Goal: Task Accomplishment & Management: Manage account settings

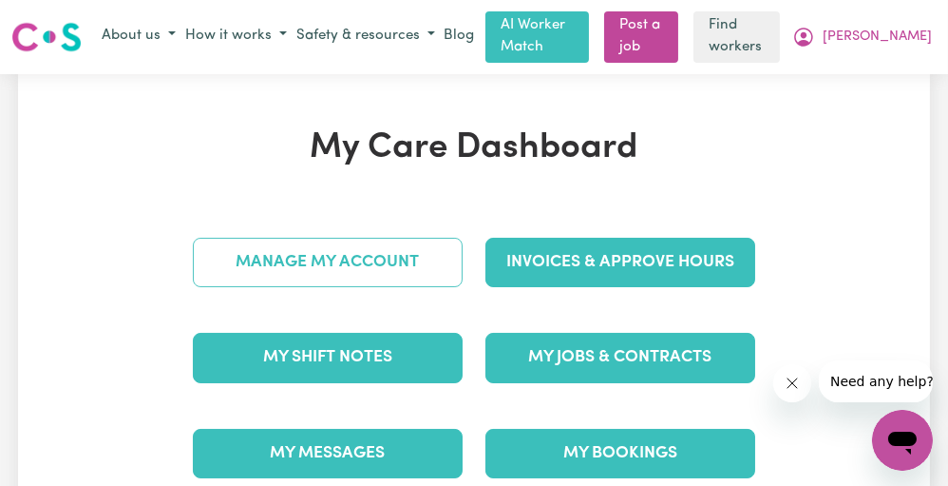
click at [371, 239] on link "Manage My Account" at bounding box center [328, 262] width 270 height 49
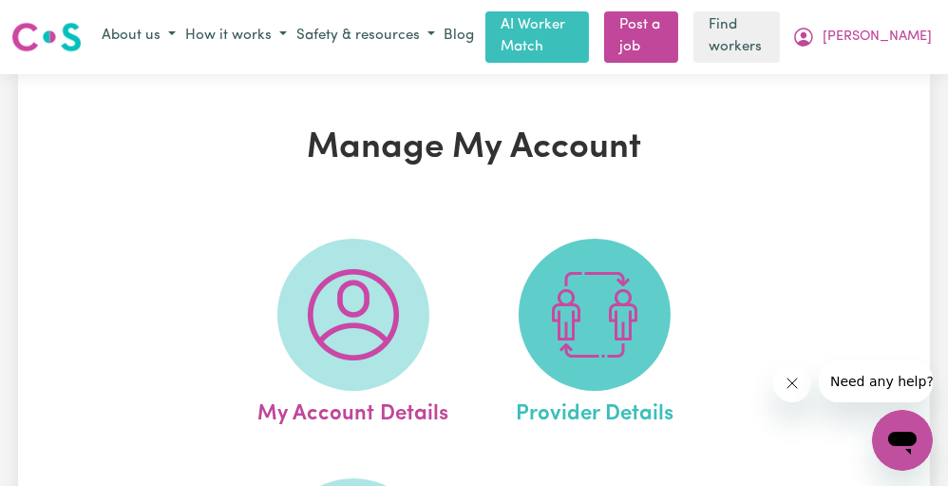
click at [567, 317] on img at bounding box center [594, 314] width 91 height 91
select select "NDIS_FUNDING_PLAN_MANAGED"
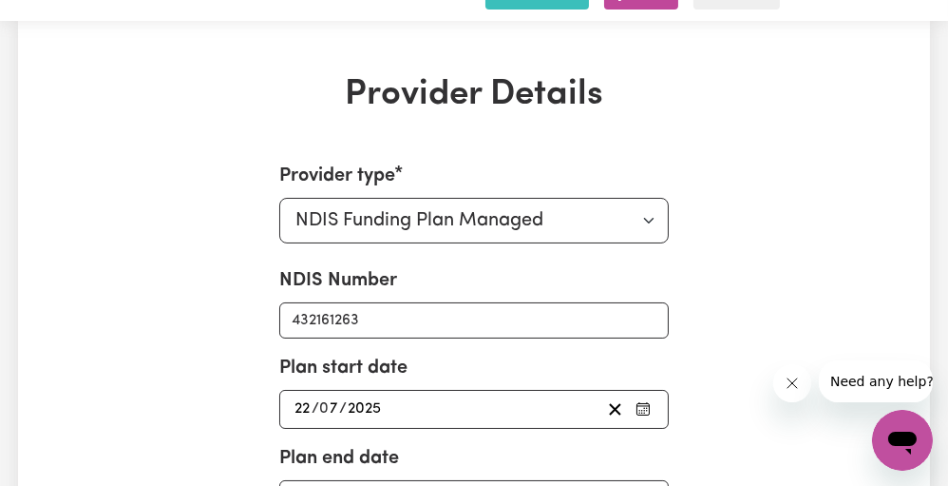
scroll to position [48, 0]
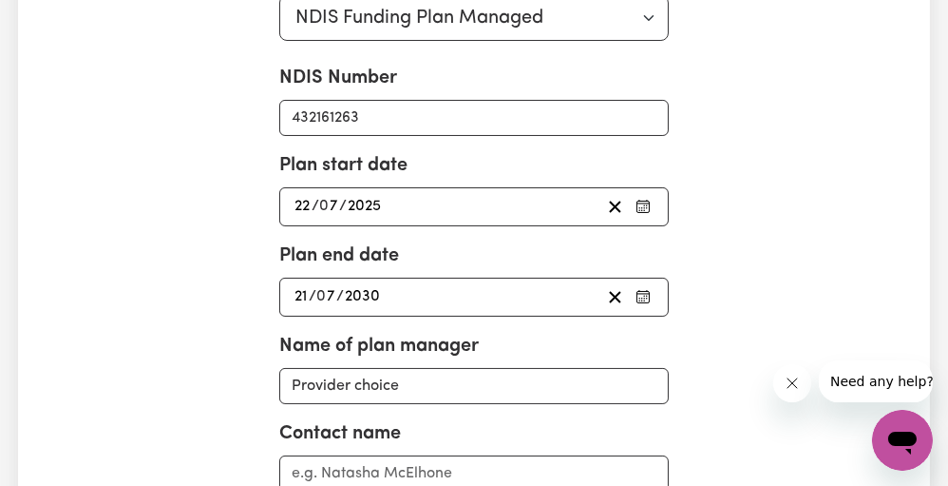
scroll to position [0, 0]
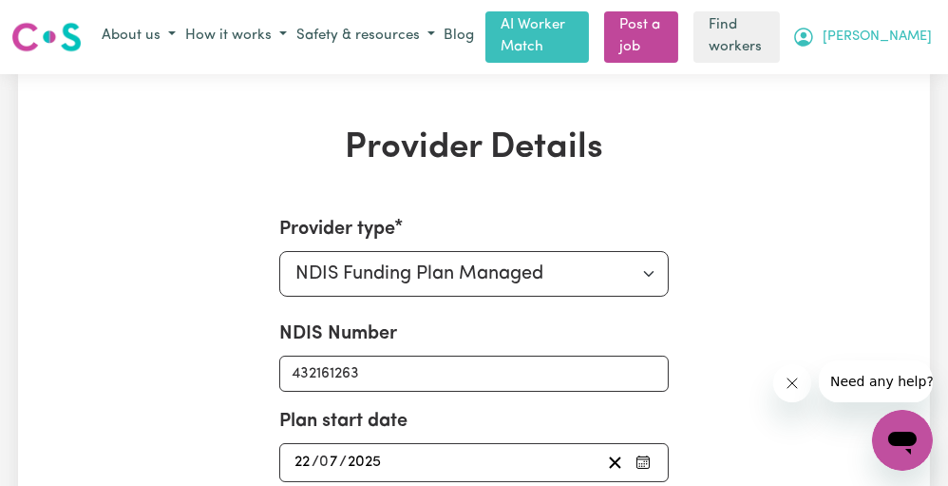
click at [882, 47] on button "[PERSON_NAME]" at bounding box center [862, 37] width 149 height 32
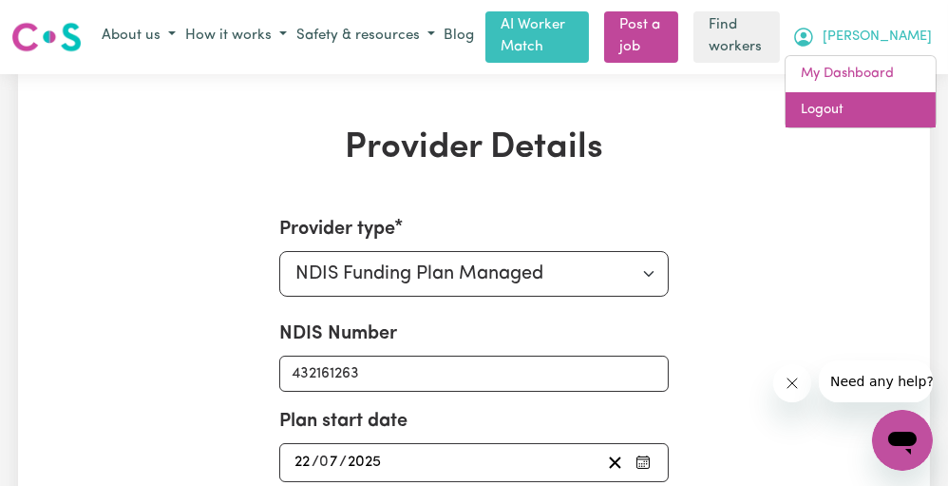
click at [848, 114] on link "Logout" at bounding box center [861, 110] width 150 height 36
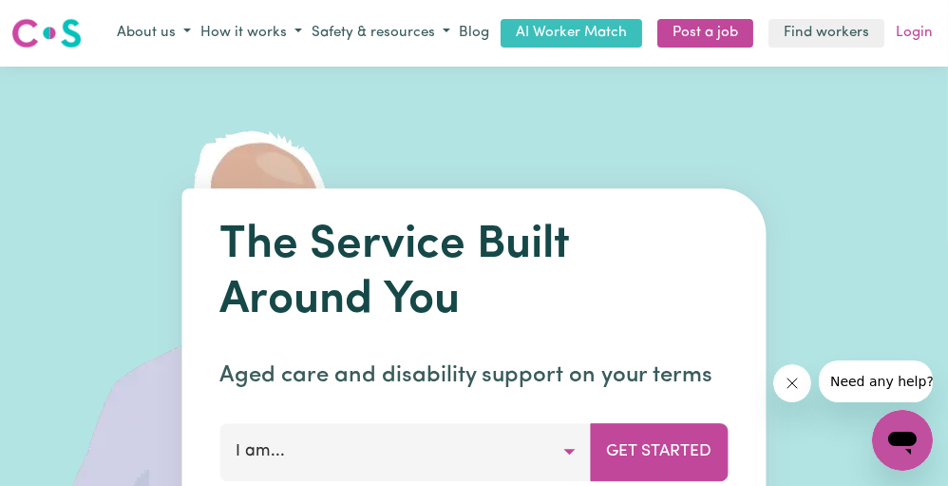
click at [900, 31] on link "Login" at bounding box center [914, 33] width 45 height 29
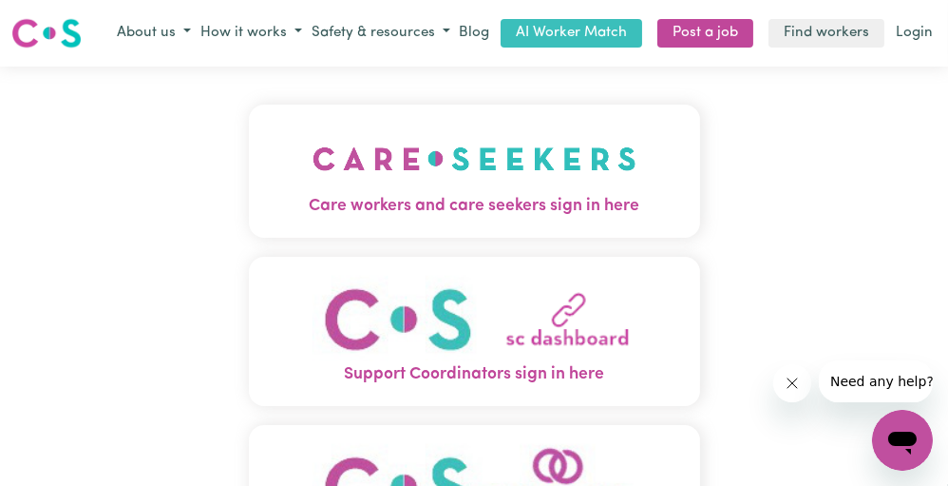
click at [588, 173] on img "Care workers and care seekers sign in here" at bounding box center [475, 159] width 324 height 70
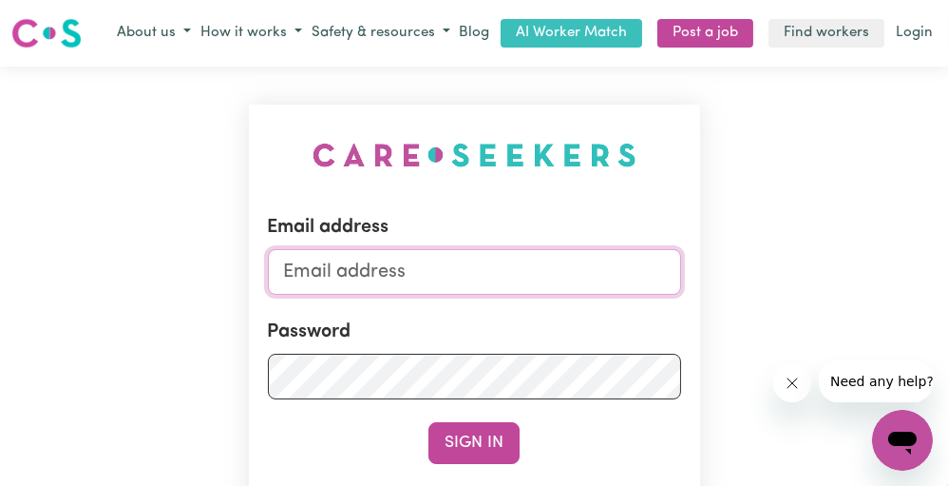
click at [540, 268] on input "Email address" at bounding box center [474, 272] width 413 height 46
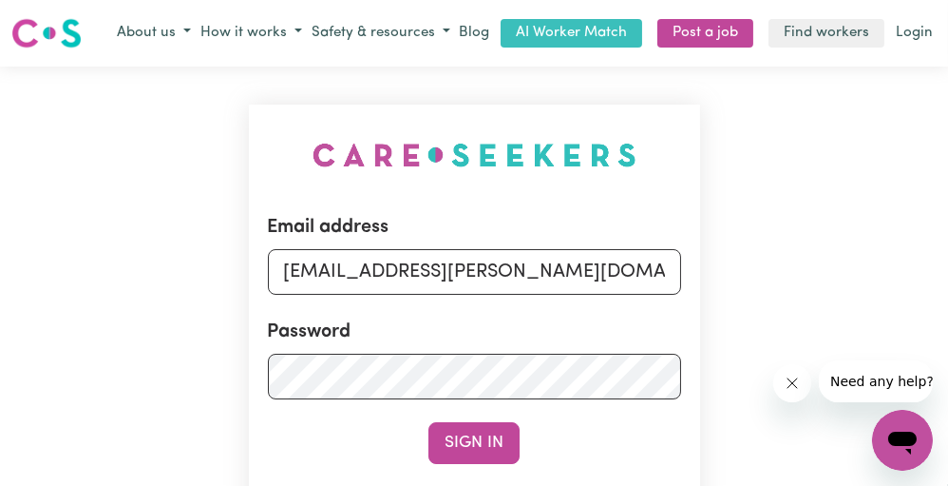
drag, startPoint x: 383, startPoint y: 277, endPoint x: 857, endPoint y: 236, distance: 476.0
click at [857, 236] on div "Email address [EMAIL_ADDRESS][PERSON_NAME][DOMAIN_NAME] Password Sign In Regist…" at bounding box center [474, 389] width 948 height 645
type input "[EMAIL_ADDRESS][DOMAIN_NAME]"
click at [429, 422] on button "Sign In" at bounding box center [474, 443] width 91 height 42
